Goal: Find specific page/section: Find specific page/section

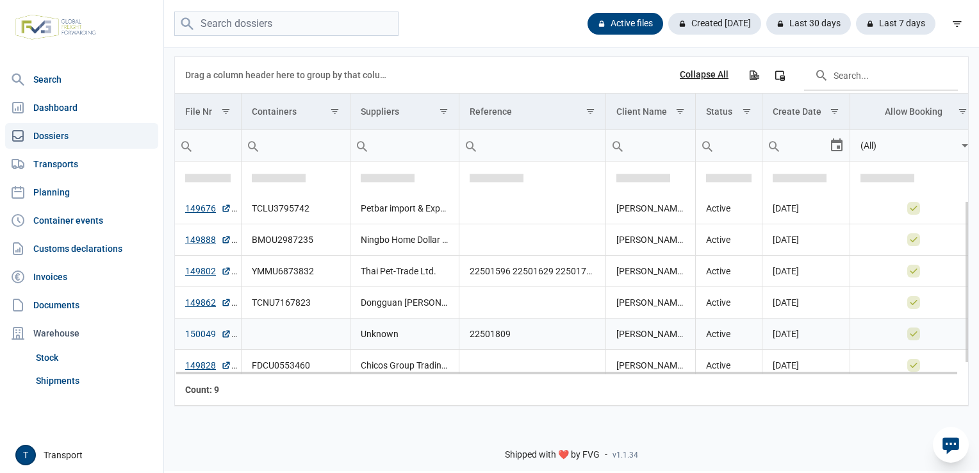
scroll to position [67, 0]
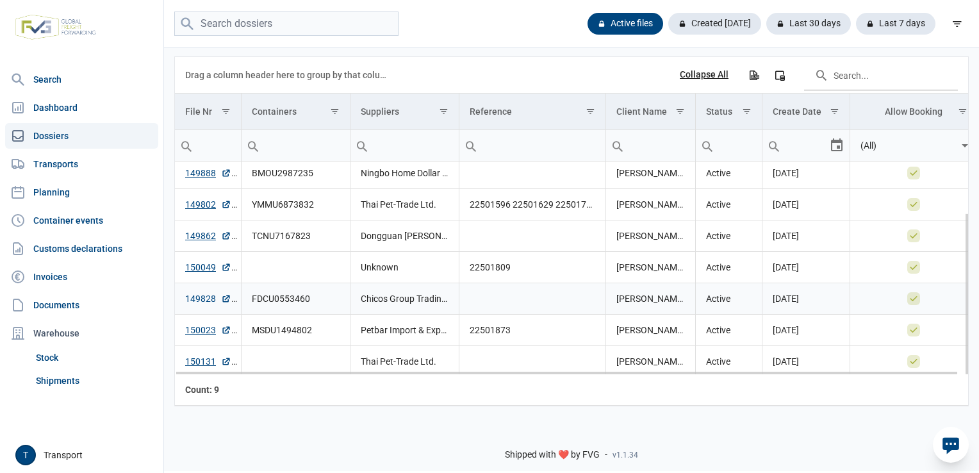
click at [201, 300] on link "149828" at bounding box center [208, 298] width 46 height 13
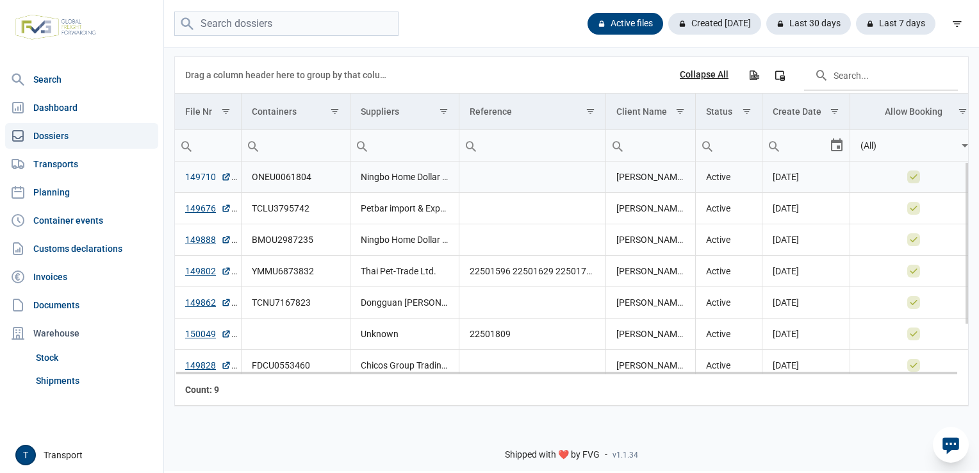
click at [203, 181] on link "149710" at bounding box center [208, 176] width 46 height 13
